Goal: Transaction & Acquisition: Purchase product/service

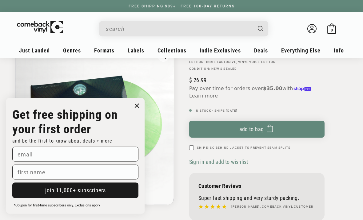
scroll to position [79, 0]
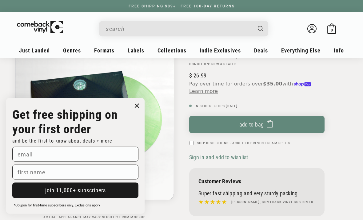
click at [289, 127] on button "Add to bag Added to bag" at bounding box center [257, 124] width 136 height 17
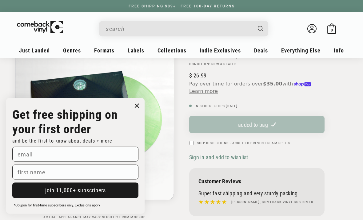
scroll to position [79, 0]
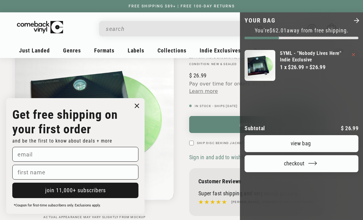
click at [183, 93] on div at bounding box center [181, 110] width 363 height 220
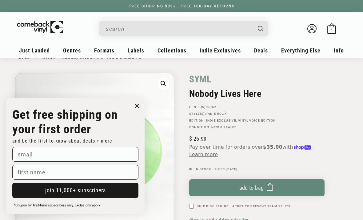
scroll to position [0, 0]
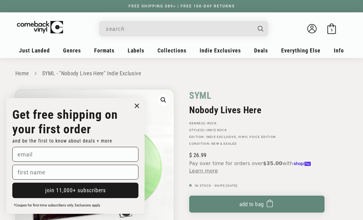
click at [333, 29] on span "1" at bounding box center [332, 30] width 2 height 5
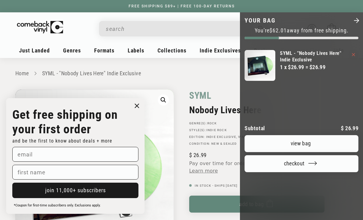
click at [331, 135] on link "View bag" at bounding box center [302, 143] width 114 height 17
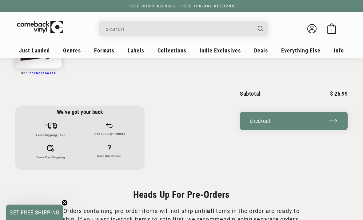
click at [312, 124] on button "Checkout" at bounding box center [294, 121] width 108 height 18
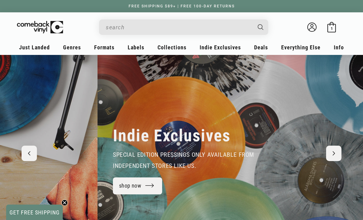
scroll to position [0, 363]
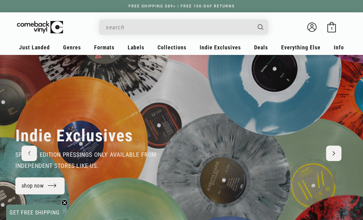
click at [283, 67] on link "All Deals" at bounding box center [292, 66] width 62 height 10
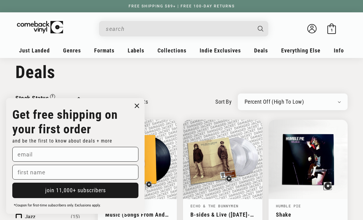
scroll to position [11, 0]
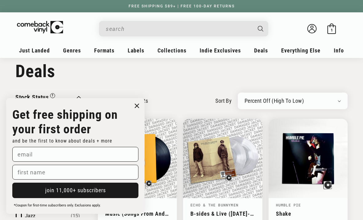
click at [197, 78] on h1 "Collection: Deals" at bounding box center [181, 71] width 333 height 20
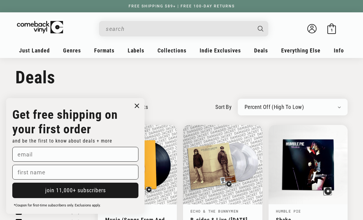
scroll to position [5, 0]
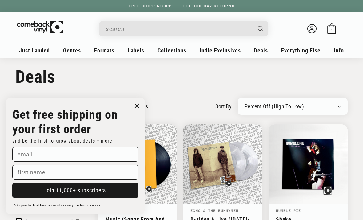
click at [331, 100] on div "Newly Added Popularity Artist (A-Z) Price (High To Low) Price (Low To High) Per…" at bounding box center [293, 106] width 110 height 17
click at [333, 109] on select "Newly Added Popularity Artist (A-Z) Price (High To Low) Price (Low To High) Per…" at bounding box center [293, 106] width 96 height 6
select select "created-descending"
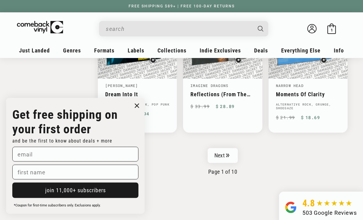
scroll to position [989, 0]
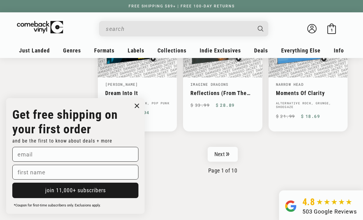
click at [226, 147] on link "Next" at bounding box center [223, 154] width 30 height 15
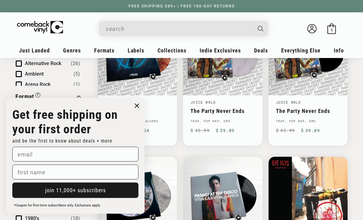
scroll to position [254, 0]
click at [162, 107] on link "True Power" at bounding box center [137, 110] width 64 height 6
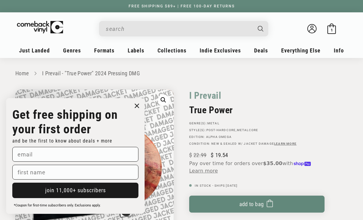
click at [216, 187] on link "Rock" at bounding box center [236, 184] width 59 height 10
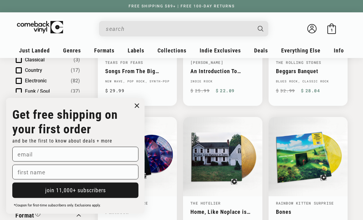
scroll to position [154, 0]
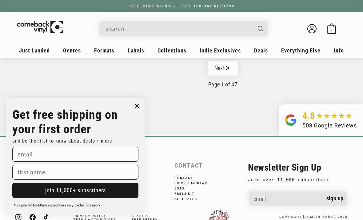
click at [233, 64] on link "Next" at bounding box center [223, 68] width 30 height 15
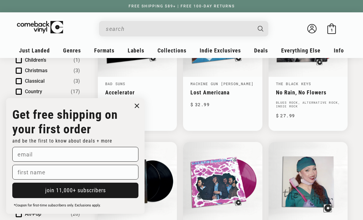
scroll to position [139, 0]
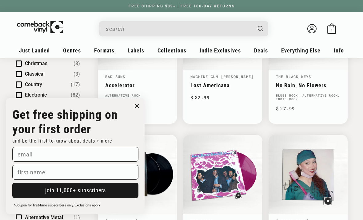
click at [141, 110] on icon "Close dialog" at bounding box center [136, 105] width 9 height 9
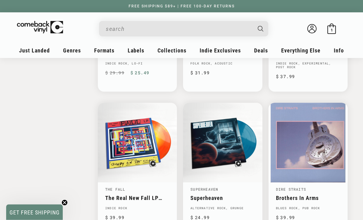
scroll to position [912, 0]
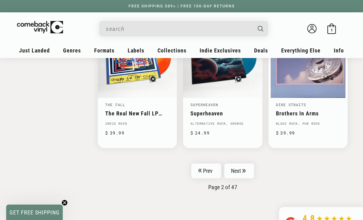
click at [244, 168] on icon "Pagination" at bounding box center [244, 170] width 3 height 4
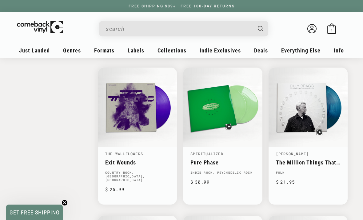
scroll to position [768, 0]
click at [229, 23] on input "When autocomplete results are available use up and down arrows to review and en…" at bounding box center [179, 28] width 146 height 13
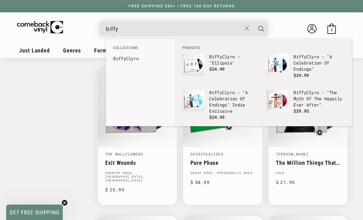
type input "biffy"
click at [118, 56] on b "Biffy" at bounding box center [119, 58] width 13 height 6
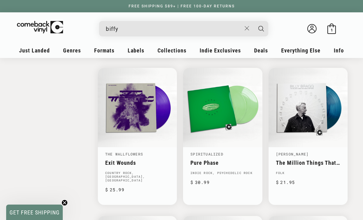
scroll to position [0, 0]
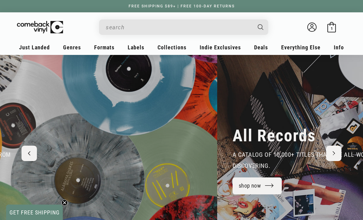
scroll to position [0, 727]
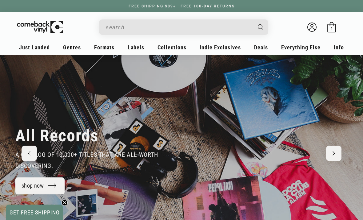
click at [33, 65] on link "New Releases" at bounding box center [61, 66] width 70 height 10
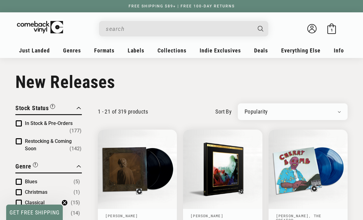
click at [345, 111] on div "Newly Added Popularity Artist (A-Z) Price (High To Low) Price (Low To High) Per…" at bounding box center [293, 111] width 110 height 17
click at [339, 112] on select "Newly Added Popularity Artist (A-Z) Price (High To Low) Price (Low To High) Per…" at bounding box center [293, 111] width 96 height 6
select select "created-descending"
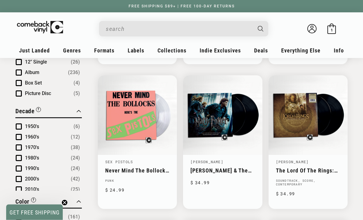
scroll to position [373, 0]
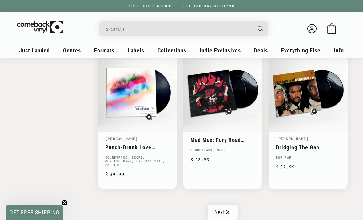
click at [233, 213] on link "Next" at bounding box center [223, 211] width 30 height 15
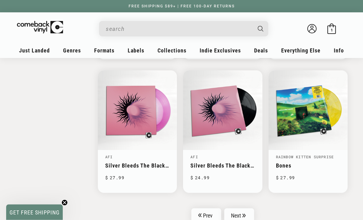
scroll to position [918, 0]
click at [119, 162] on link "Silver Bleeds The Black Sun..." at bounding box center [137, 165] width 64 height 6
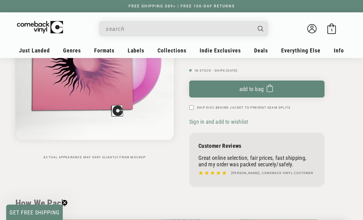
scroll to position [109, 0]
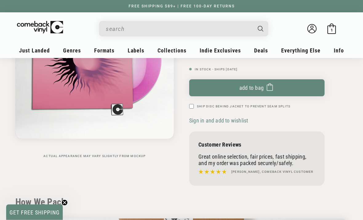
click at [70, 175] on div "Skip to product information Open media 1 in modal 1 / of 1 Actual appearance ma…" at bounding box center [98, 84] width 166 height 208
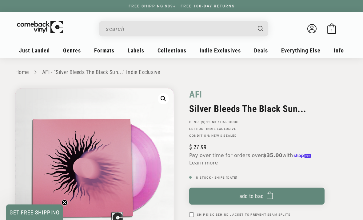
scroll to position [0, 0]
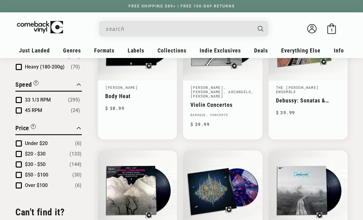
scroll to position [918, 0]
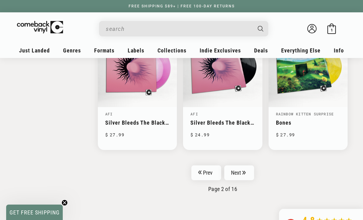
click at [245, 170] on icon "Pagination" at bounding box center [244, 172] width 3 height 4
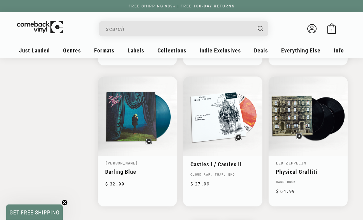
scroll to position [916, 0]
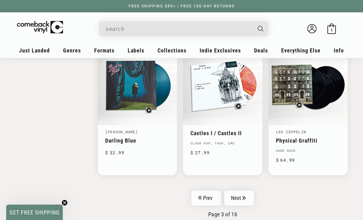
click at [243, 197] on link "Next" at bounding box center [240, 197] width 30 height 15
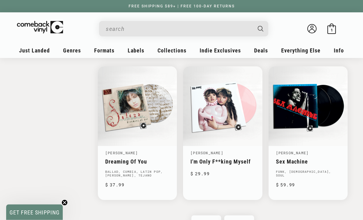
scroll to position [938, 0]
click at [245, 219] on icon "Pagination" at bounding box center [244, 222] width 3 height 4
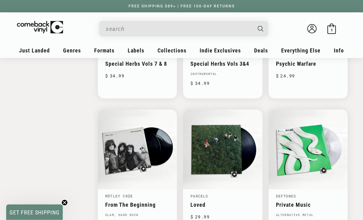
scroll to position [917, 0]
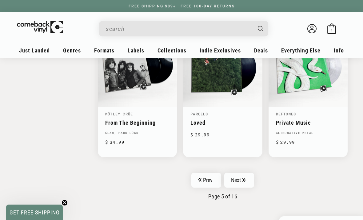
click at [244, 178] on icon "Pagination" at bounding box center [244, 180] width 3 height 4
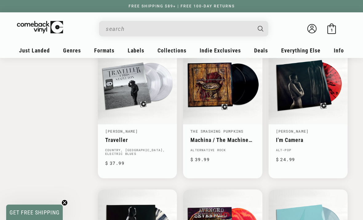
scroll to position [888, 0]
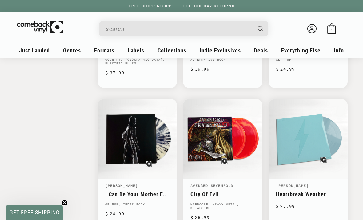
click at [143, 191] on link "I Can Be Your Mother EP + The Singles" at bounding box center [137, 194] width 64 height 6
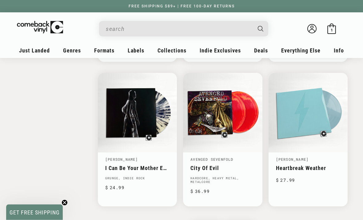
scroll to position [971, 0]
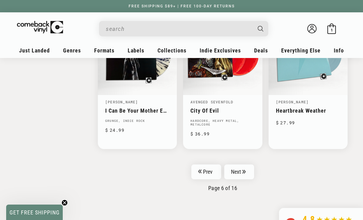
click at [245, 169] on icon "Pagination" at bounding box center [244, 171] width 3 height 4
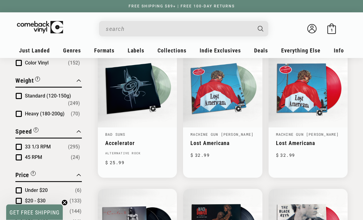
scroll to position [507, 0]
click at [153, 140] on link "Accelerator" at bounding box center [137, 143] width 64 height 6
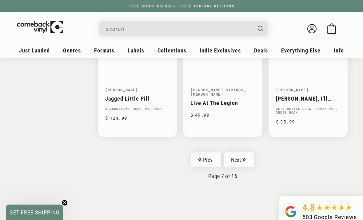
scroll to position [981, 0]
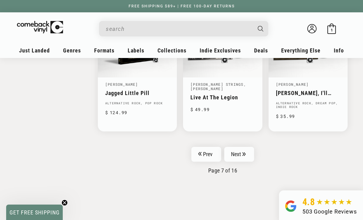
click at [246, 153] on link "Next" at bounding box center [240, 154] width 30 height 15
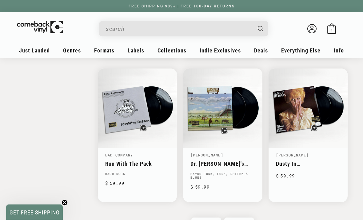
scroll to position [920, 0]
click at [244, 219] on icon "Pagination" at bounding box center [244, 224] width 3 height 4
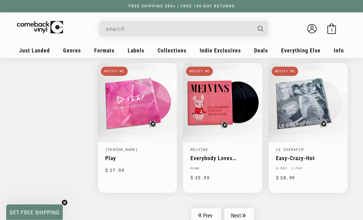
scroll to position [914, 0]
click at [246, 213] on icon "Pagination" at bounding box center [244, 215] width 3 height 4
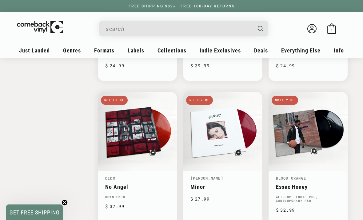
scroll to position [748, 0]
click at [334, 27] on icon at bounding box center [332, 28] width 10 height 10
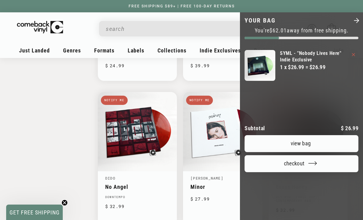
click at [326, 135] on link "View bag" at bounding box center [302, 143] width 114 height 17
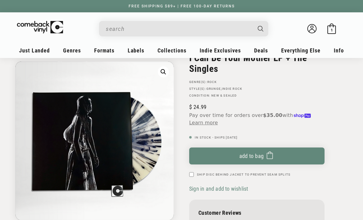
scroll to position [52, 0]
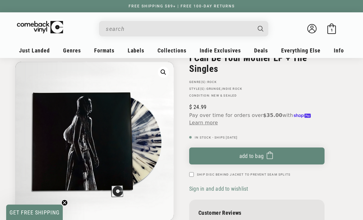
click at [305, 157] on button "Add to bag Added to bag" at bounding box center [257, 155] width 136 height 17
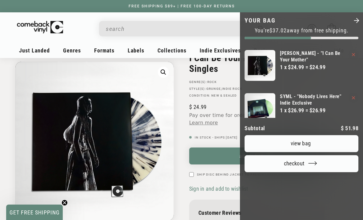
click at [23, 113] on div at bounding box center [181, 110] width 363 height 220
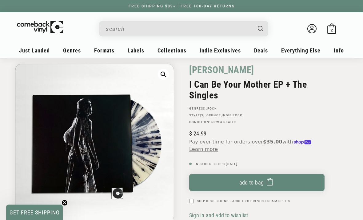
scroll to position [0, 0]
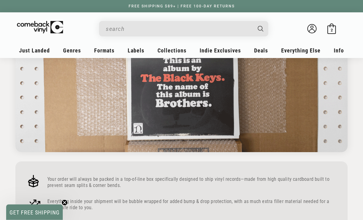
scroll to position [314, 0]
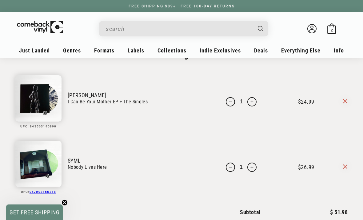
scroll to position [27, 0]
click at [81, 92] on link "[PERSON_NAME]" at bounding box center [137, 95] width 139 height 6
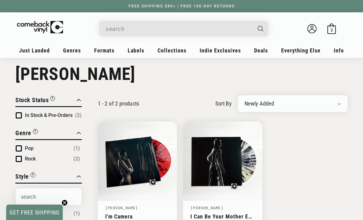
scroll to position [36, 0]
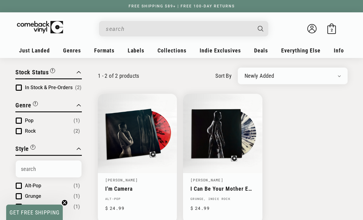
click at [229, 185] on link "I Can Be Your Mother EP + The Singles" at bounding box center [223, 188] width 64 height 6
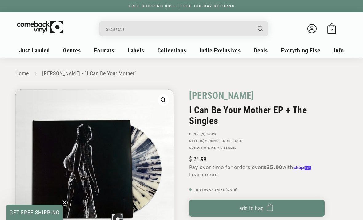
click at [220, 31] on input "When autocomplete results are available use up and down arrows to review and en…" at bounding box center [179, 28] width 146 height 13
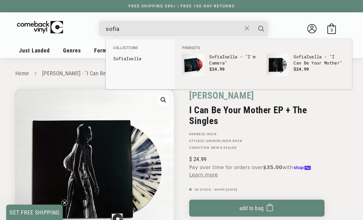
type input "sofia"
click at [127, 56] on link "[PERSON_NAME]" at bounding box center [140, 58] width 54 height 6
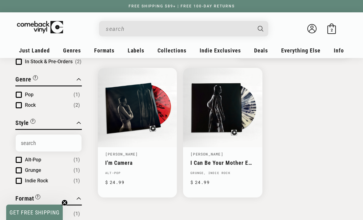
scroll to position [54, 0]
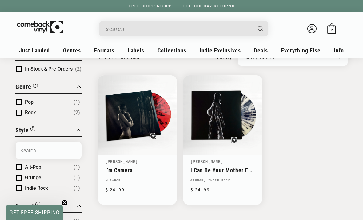
click at [139, 167] on link "I'm Camera" at bounding box center [137, 170] width 64 height 6
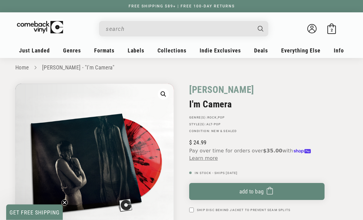
scroll to position [5, 0]
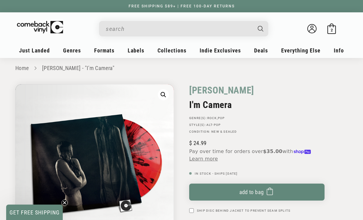
click at [334, 27] on icon at bounding box center [332, 28] width 10 height 10
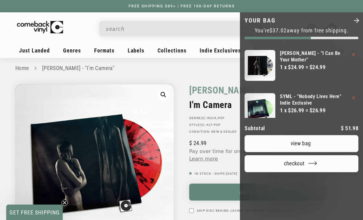
click at [357, 19] on icon "Close" at bounding box center [356, 20] width 7 height 7
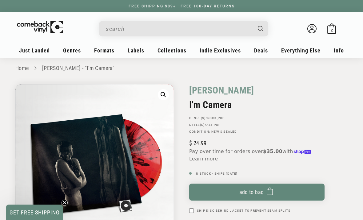
click at [31, 215] on span "GET FREE SHIPPING" at bounding box center [35, 212] width 50 height 6
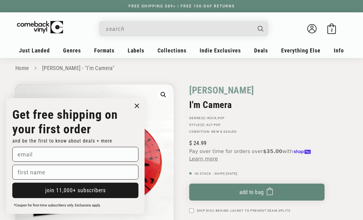
click at [24, 161] on input "email" at bounding box center [75, 154] width 126 height 15
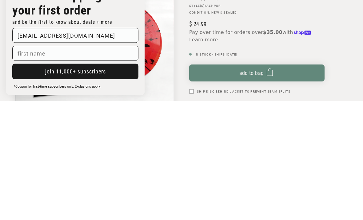
type input "moosemq1@gmail.com"
click at [30, 164] on input "first name" at bounding box center [75, 171] width 126 height 15
type input "Eric"
click at [46, 182] on button "join 11,000+ subscribers" at bounding box center [75, 189] width 126 height 15
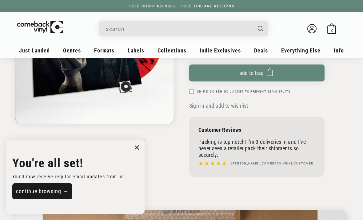
click at [29, 199] on button "continue browsing →" at bounding box center [42, 191] width 60 height 16
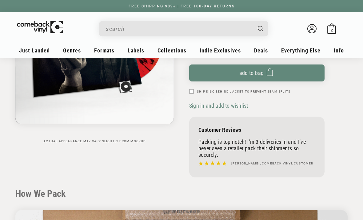
click at [334, 30] on div "2 2 items" at bounding box center [332, 30] width 5 height 5
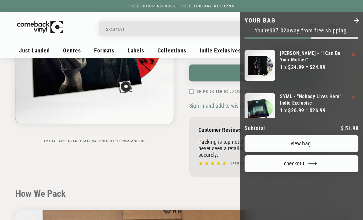
click at [323, 155] on button "Checkout" at bounding box center [302, 163] width 114 height 17
